Goal: Check status

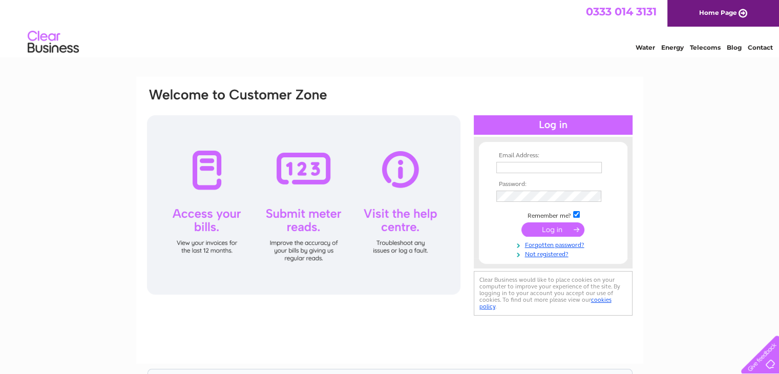
type input "[EMAIL_ADDRESS][DOMAIN_NAME]"
click at [546, 230] on input "submit" at bounding box center [552, 229] width 63 height 14
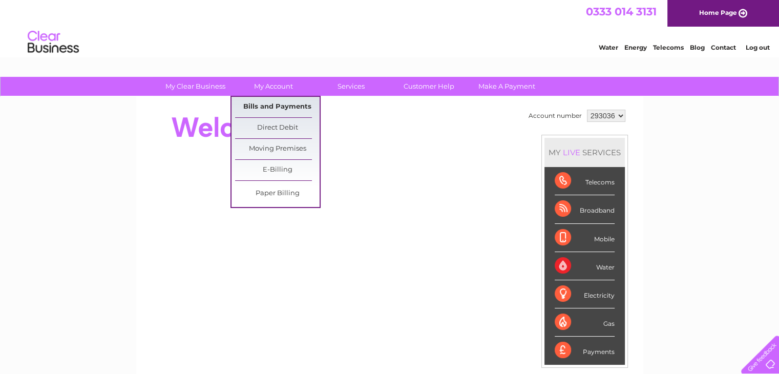
click at [279, 105] on link "Bills and Payments" at bounding box center [277, 107] width 84 height 20
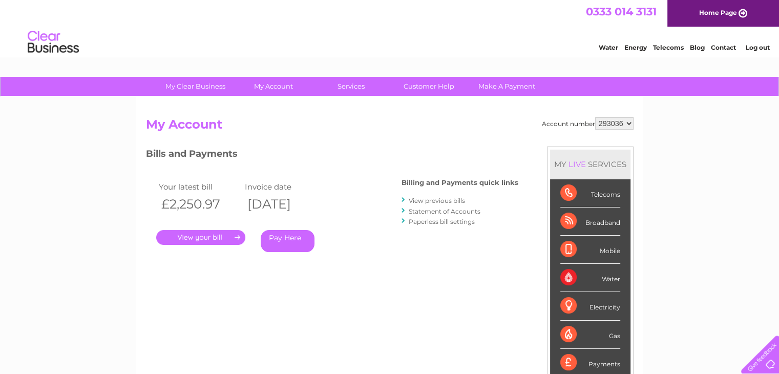
click at [211, 236] on link "." at bounding box center [200, 237] width 89 height 15
